Goal: Navigation & Orientation: Find specific page/section

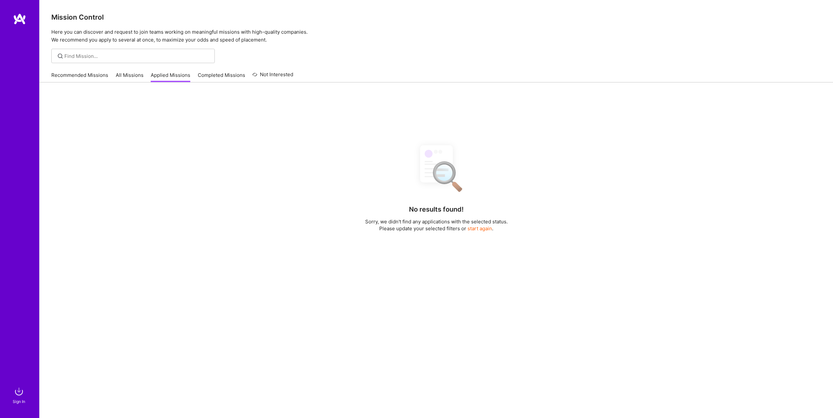
click at [120, 78] on link "All Missions" at bounding box center [130, 77] width 28 height 11
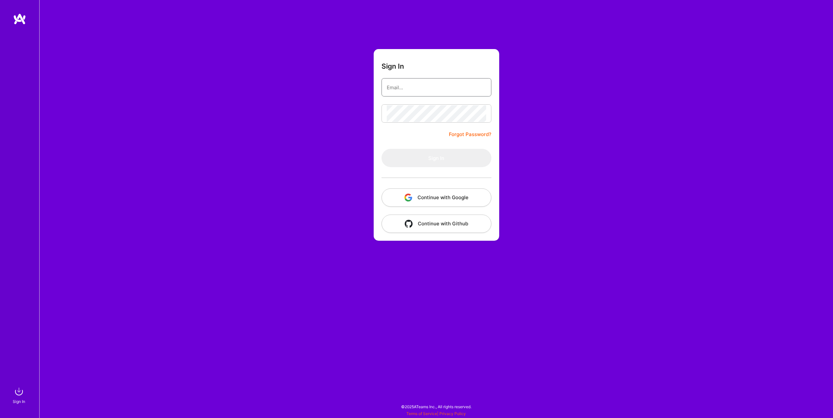
click at [430, 80] on input "email" at bounding box center [436, 87] width 99 height 17
type input "[EMAIL_ADDRESS][DOMAIN_NAME]"
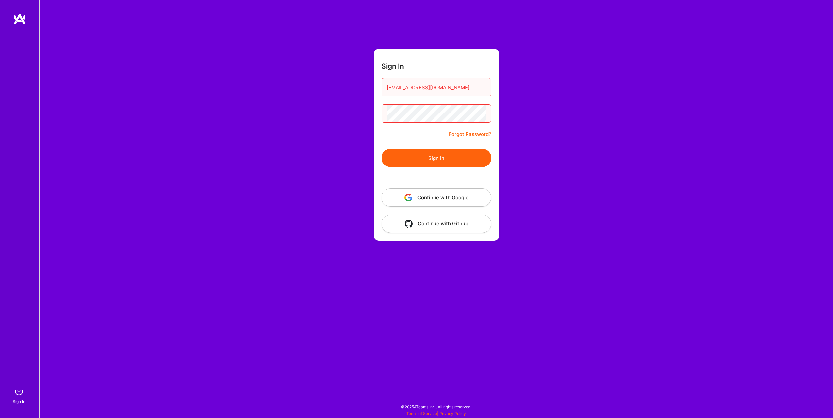
click at [431, 200] on button "Continue with Google" at bounding box center [436, 197] width 110 height 18
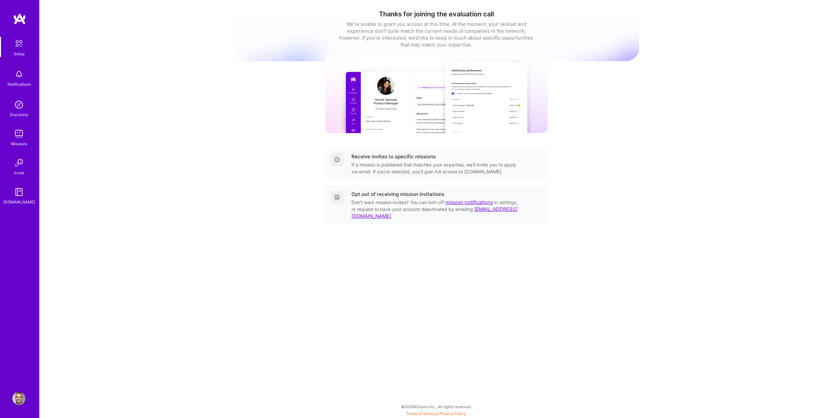
click at [19, 126] on div "Setup Notifications Discovery Missions Invite [DOMAIN_NAME]" at bounding box center [19, 121] width 39 height 169
click at [19, 132] on img at bounding box center [18, 133] width 13 height 13
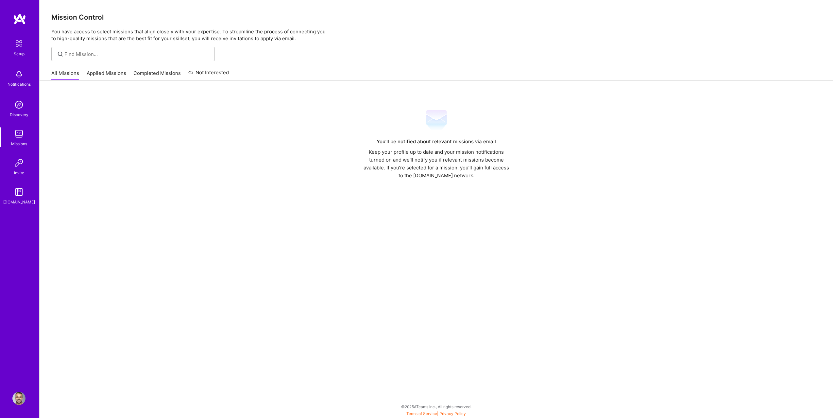
click at [109, 79] on link "Applied Missions" at bounding box center [107, 75] width 40 height 11
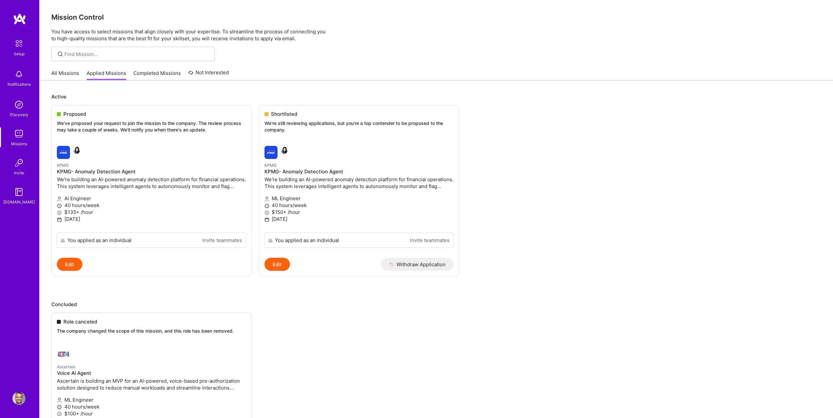
click at [73, 76] on link "All Missions" at bounding box center [65, 75] width 28 height 11
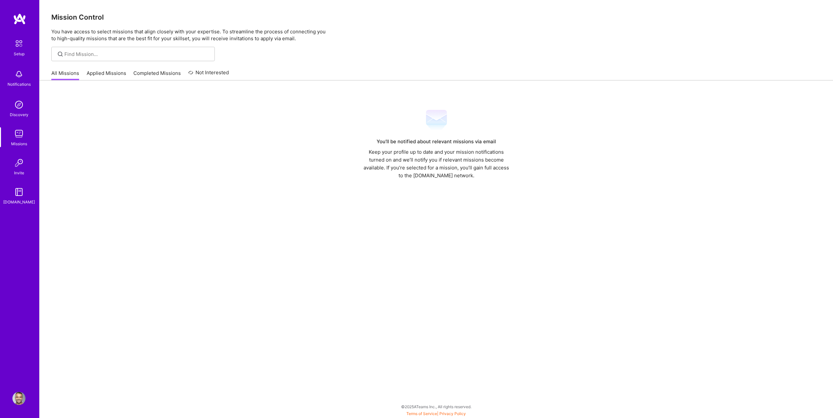
click at [104, 78] on link "Applied Missions" at bounding box center [107, 75] width 40 height 11
